Goal: Find specific page/section: Find specific page/section

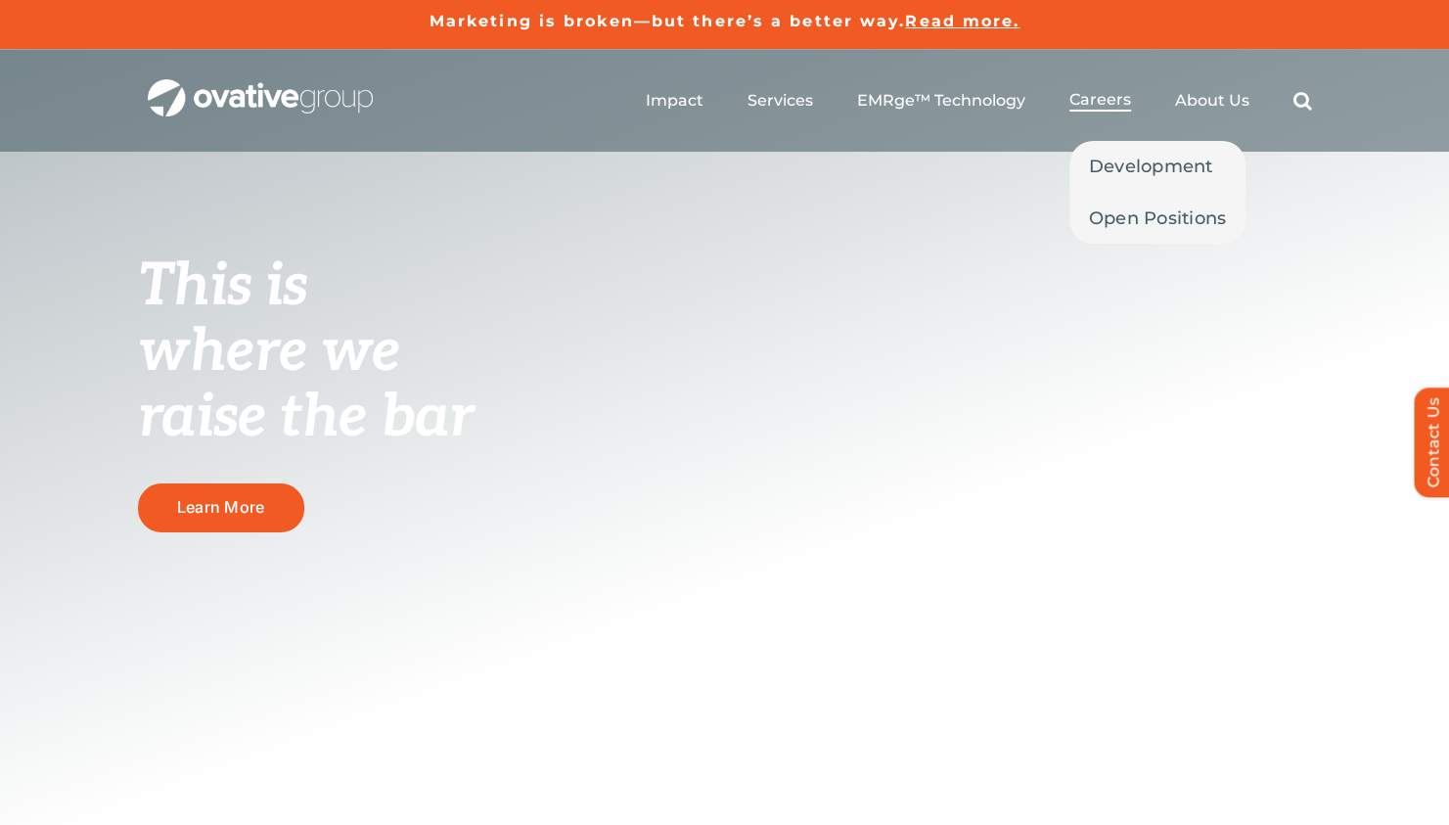
click at [1127, 95] on span "Careers" at bounding box center [1100, 100] width 62 height 20
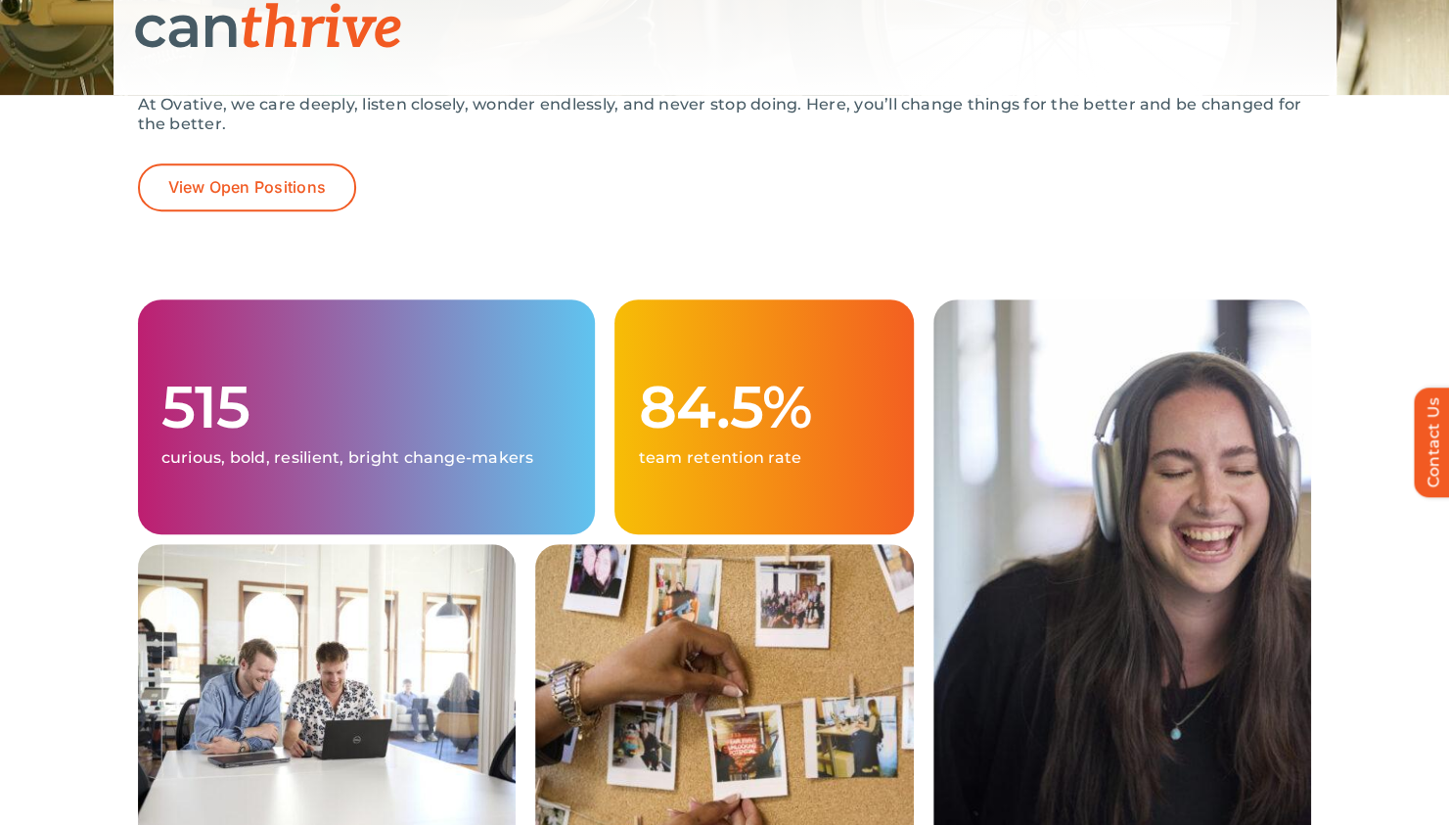
scroll to position [430, 0]
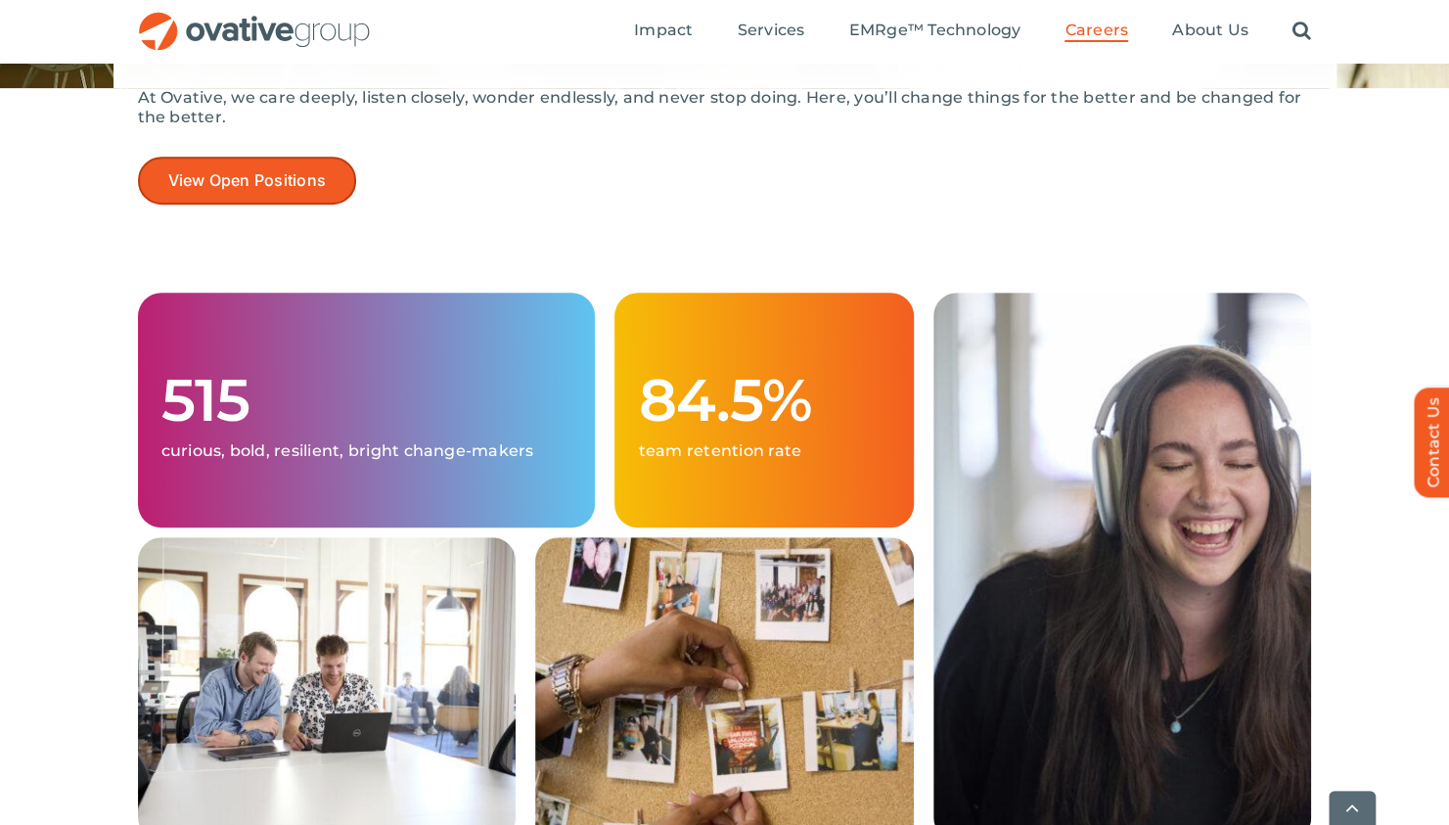
click at [303, 185] on span "View Open Positions" at bounding box center [247, 180] width 159 height 19
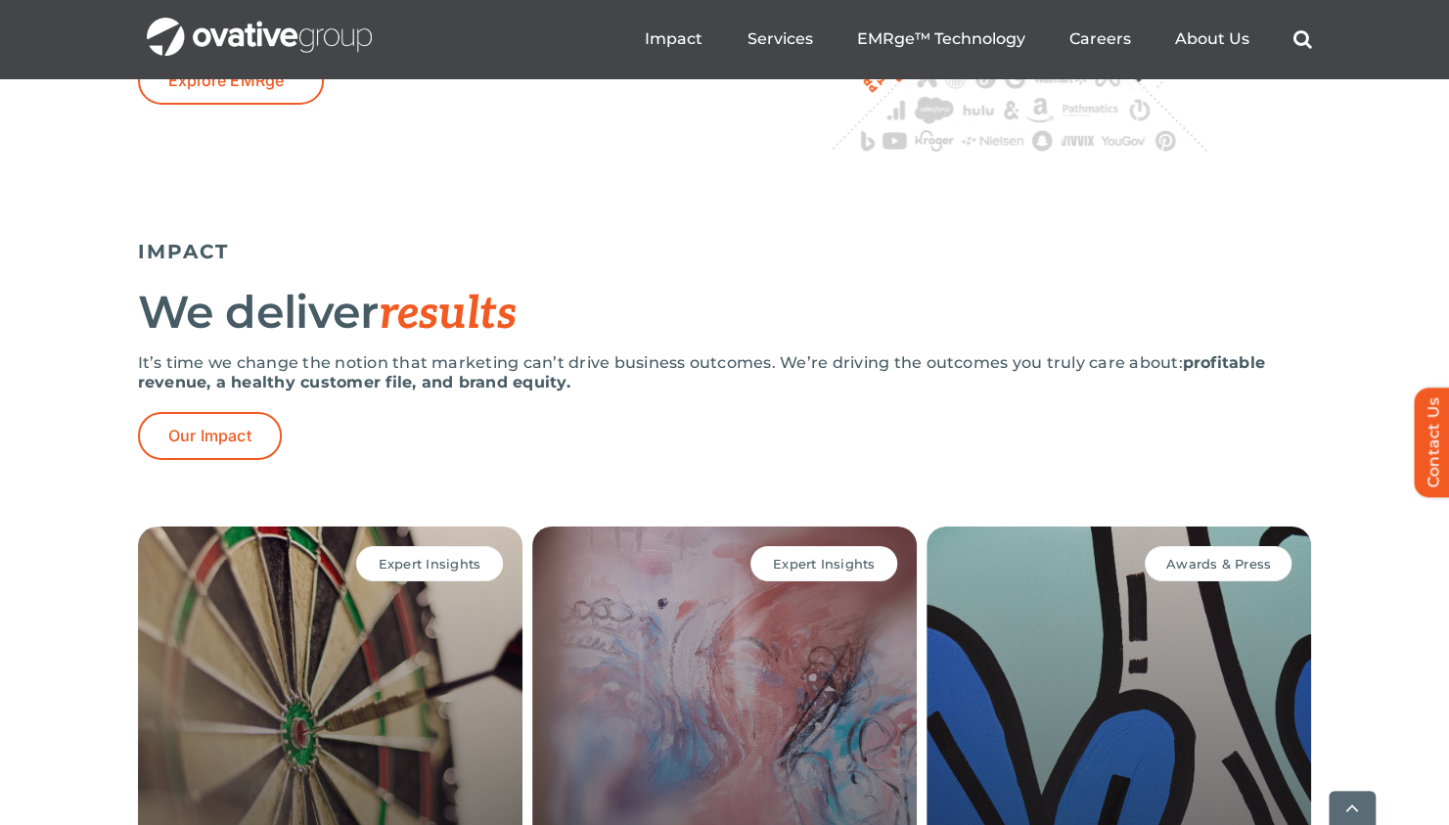
scroll to position [3806, 0]
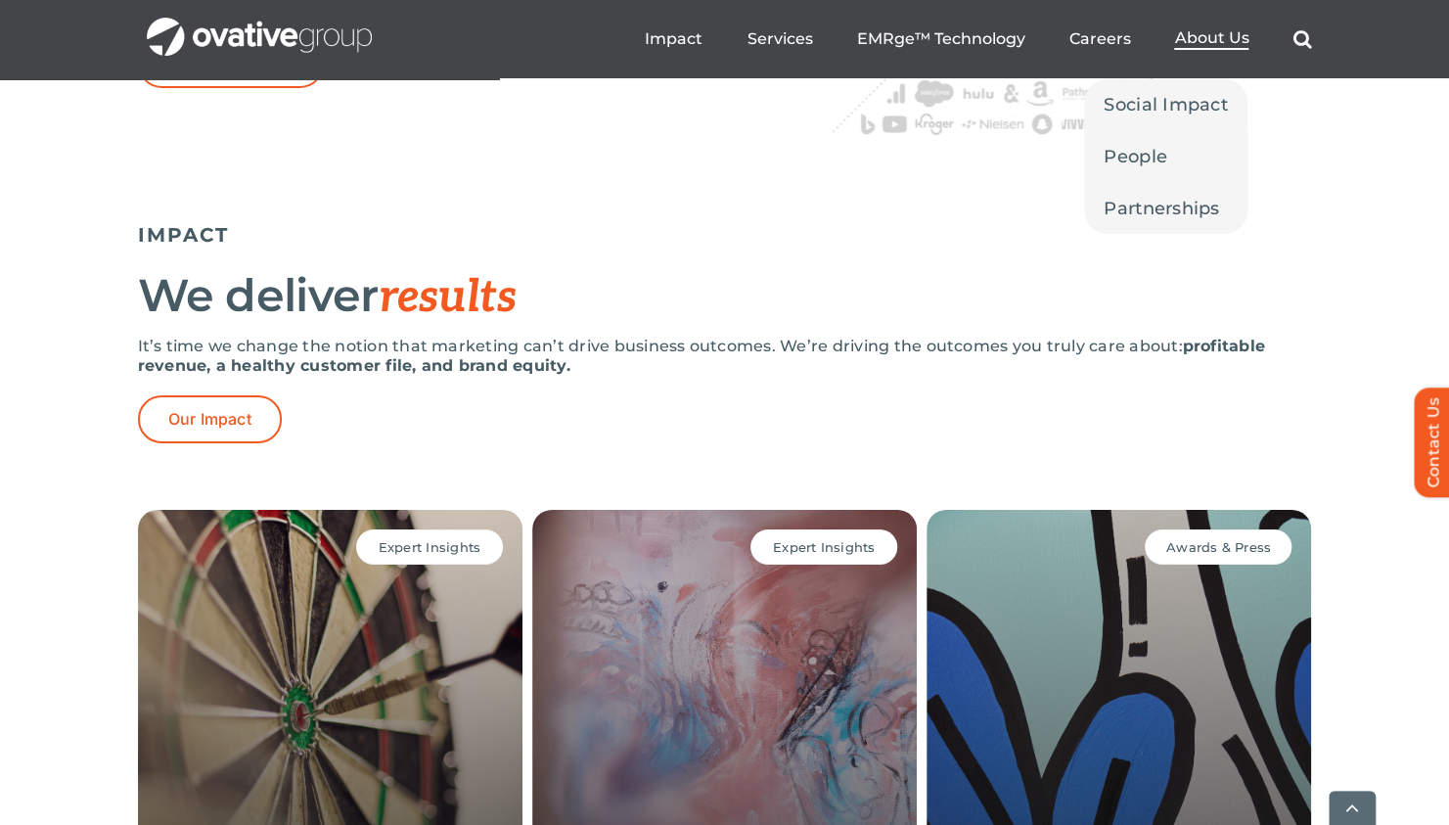
click at [1193, 43] on span "About Us" at bounding box center [1211, 38] width 74 height 20
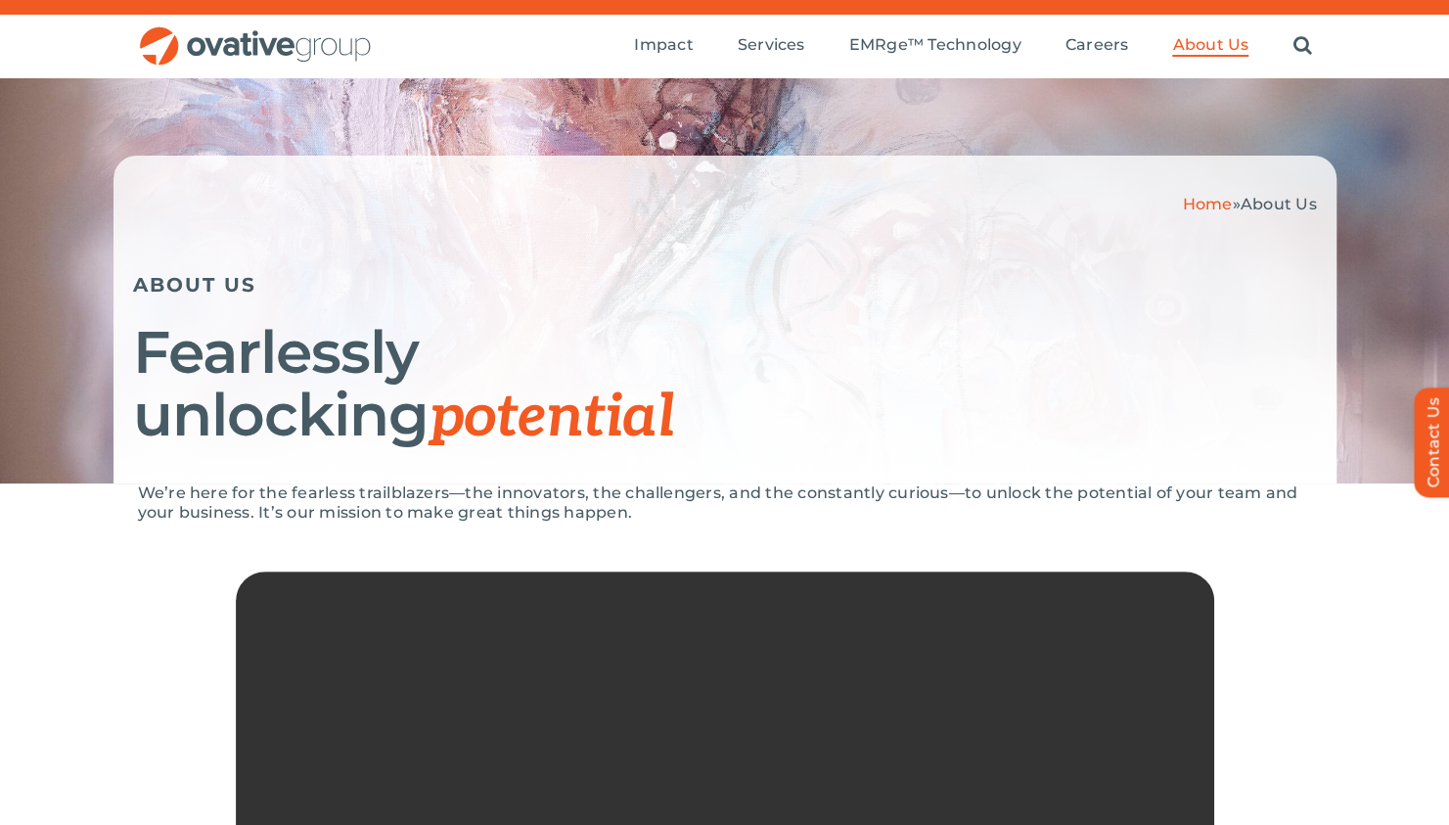
scroll to position [32, 0]
